Goal: Find specific page/section: Find specific page/section

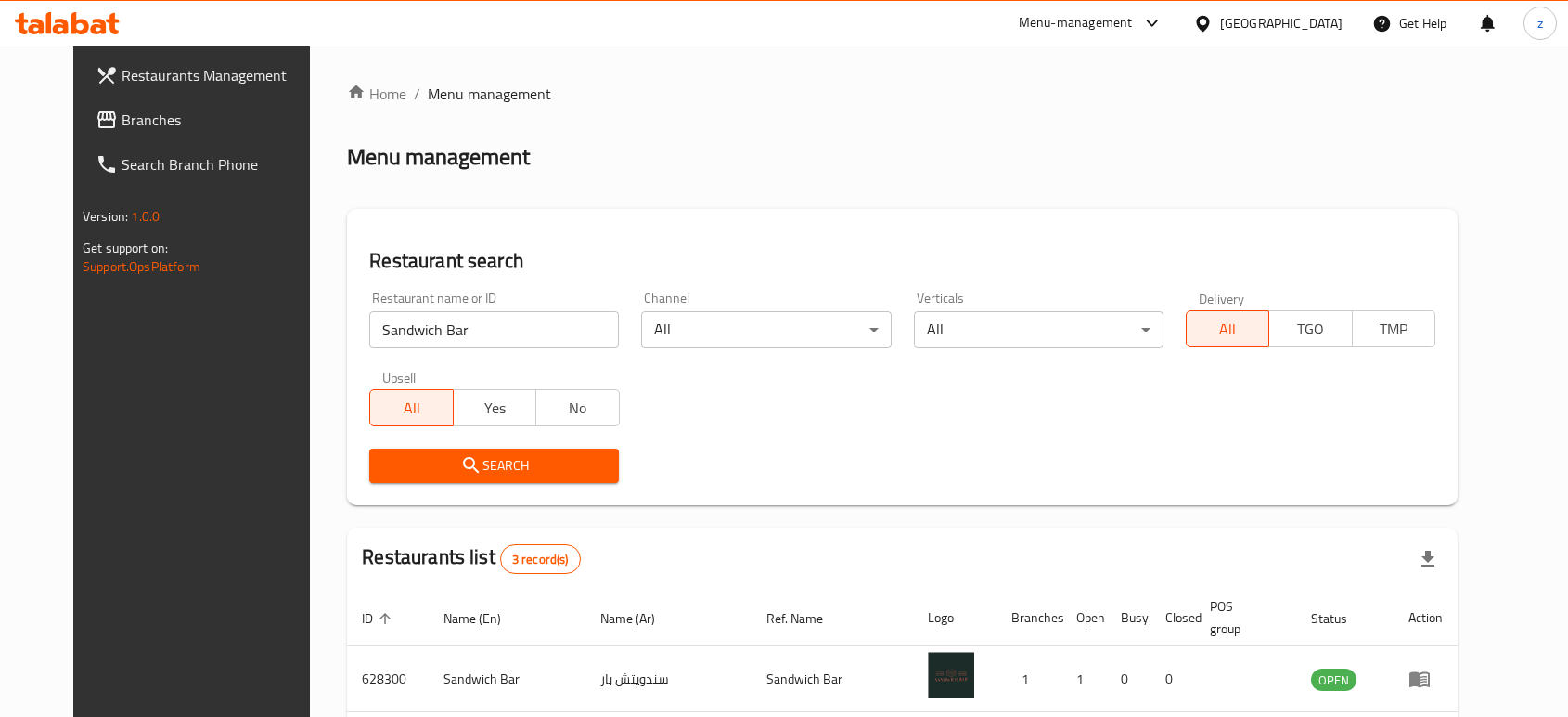
scroll to position [206, 0]
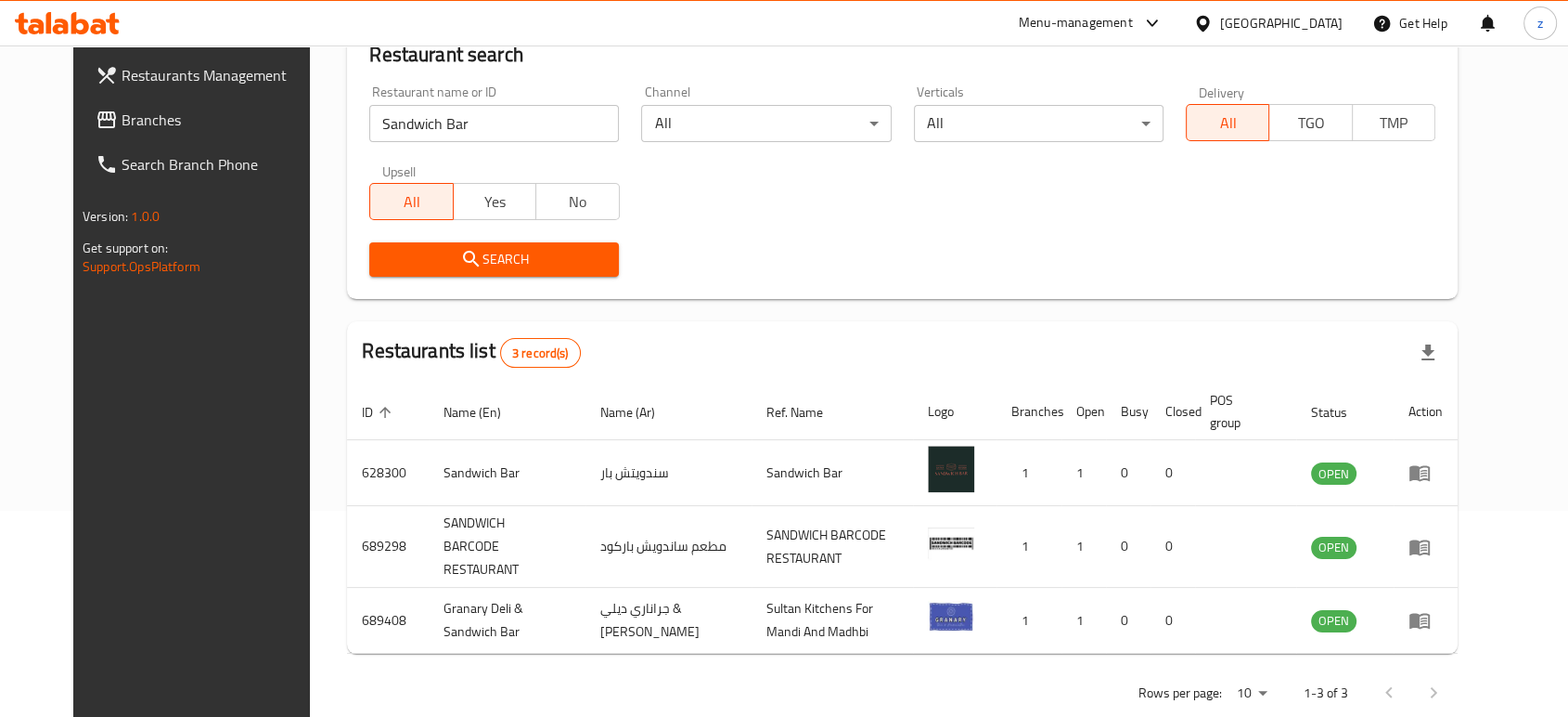
click at [905, 241] on div "Search" at bounding box center [902, 259] width 1088 height 57
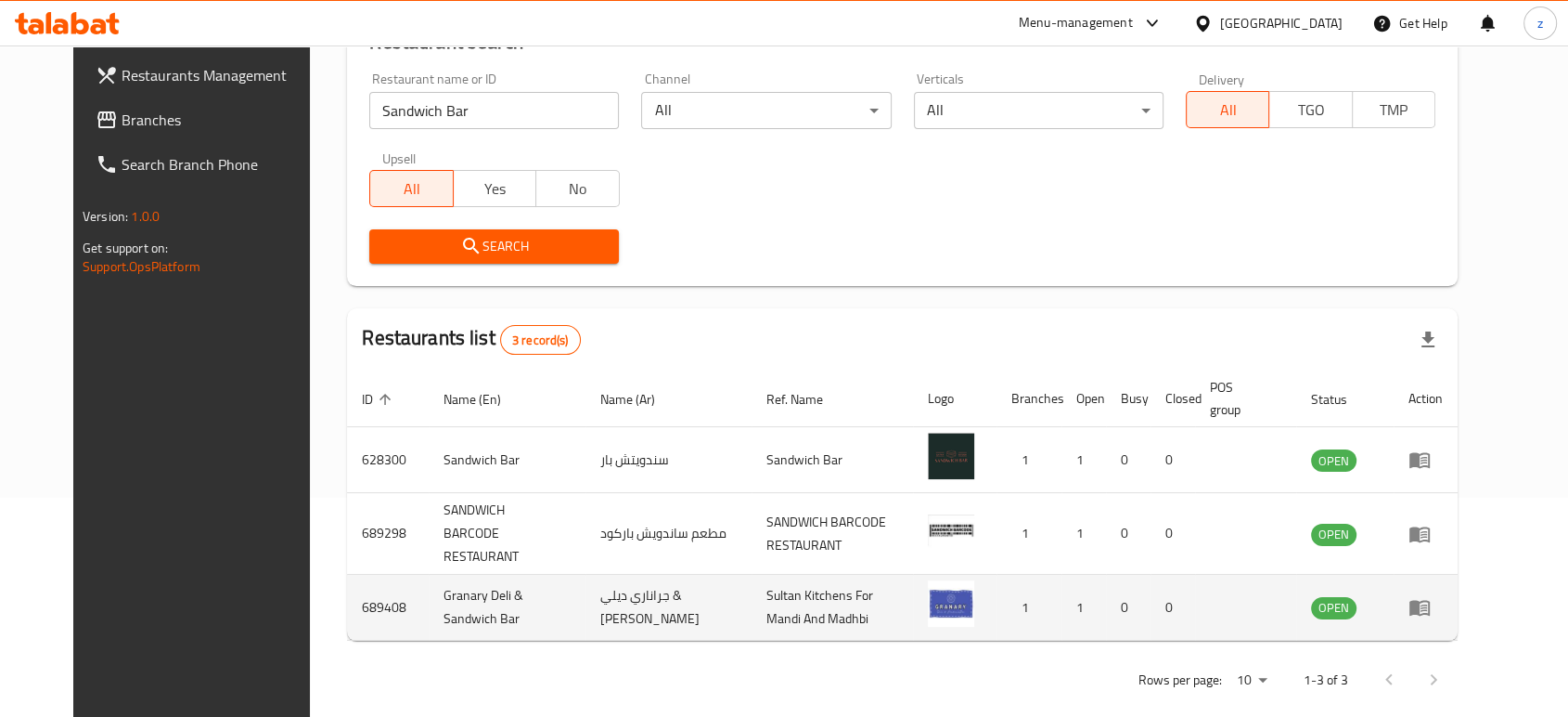
scroll to position [225, 0]
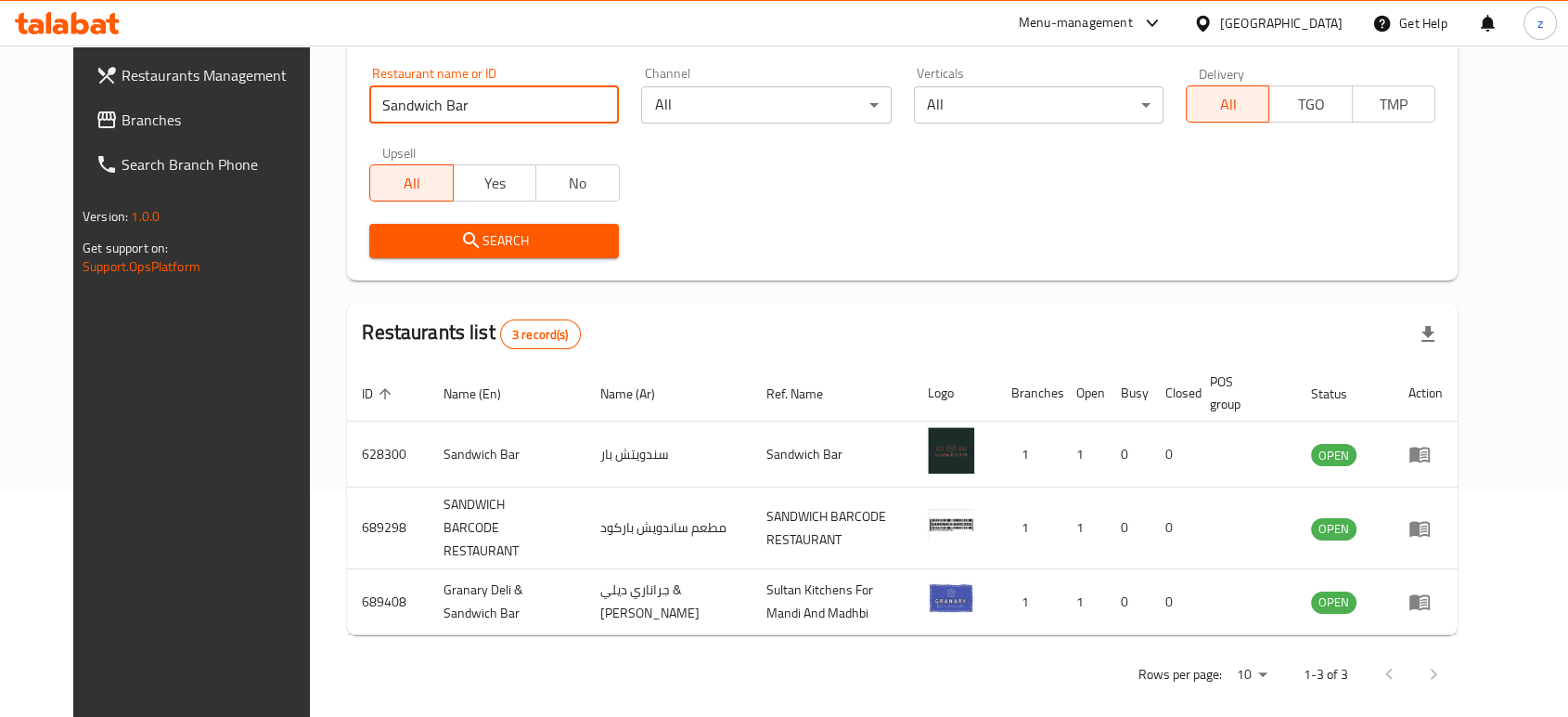
drag, startPoint x: 453, startPoint y: 110, endPoint x: 254, endPoint y: 54, distance: 206.7
click at [240, 81] on div "Restaurants Management Branches Search Branch Phone Version: 1.0.0 Get support …" at bounding box center [784, 278] width 1422 height 915
type input "Koozi"
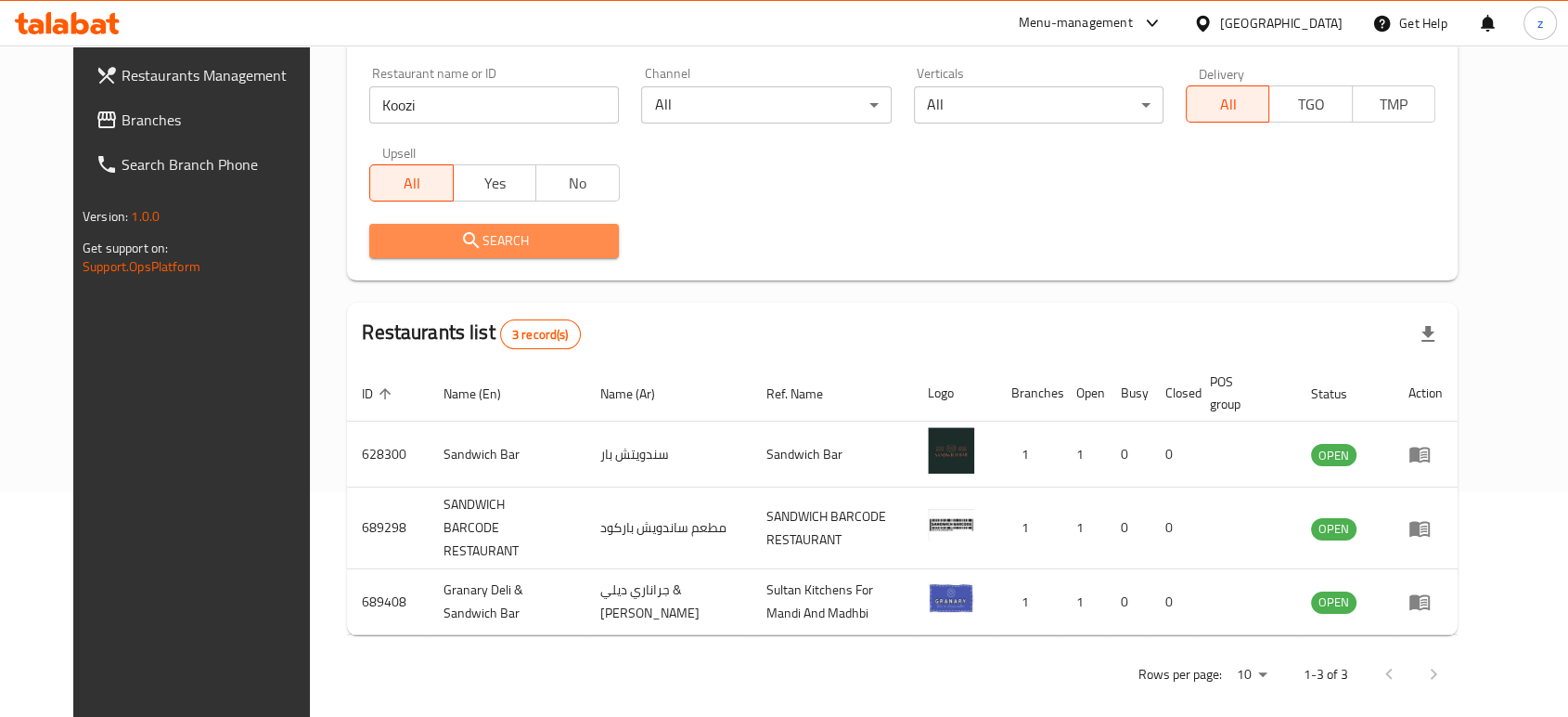
click at [464, 251] on span "Search" at bounding box center [494, 241] width 220 height 23
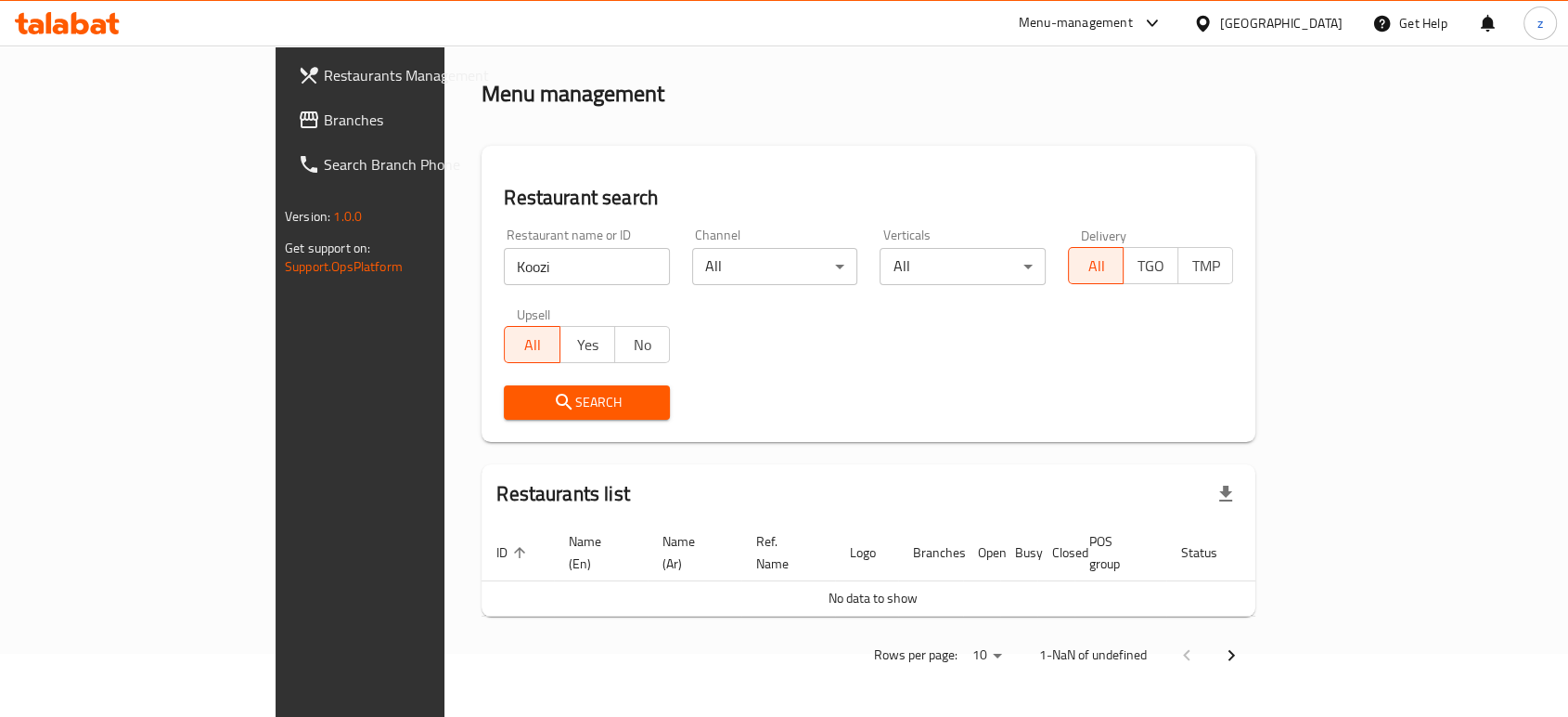
scroll to position [41, 0]
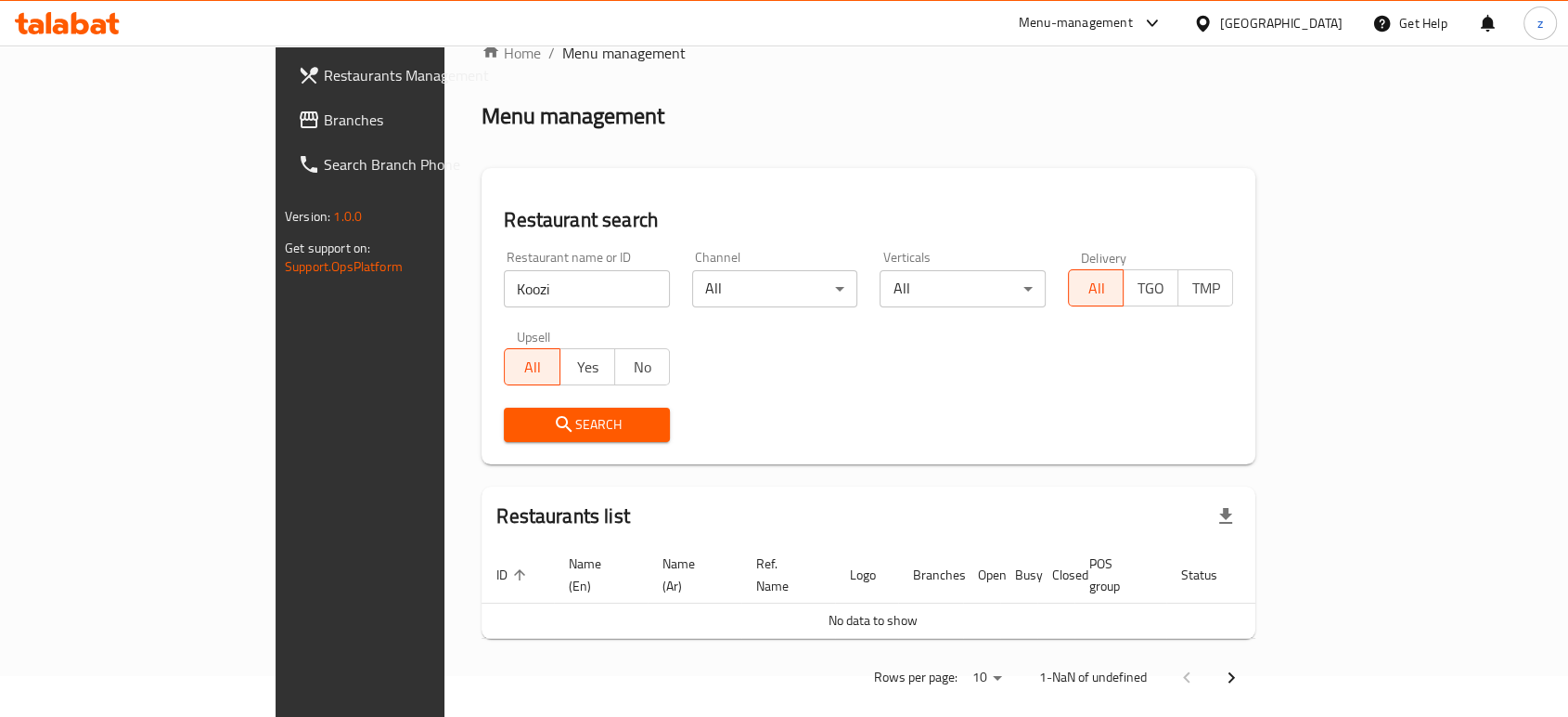
click at [463, 243] on div at bounding box center [784, 358] width 1568 height 717
click at [504, 277] on input "Koozi" at bounding box center [588, 289] width 167 height 37
click button "Search" at bounding box center [588, 424] width 167 height 35
